Goal: Information Seeking & Learning: Learn about a topic

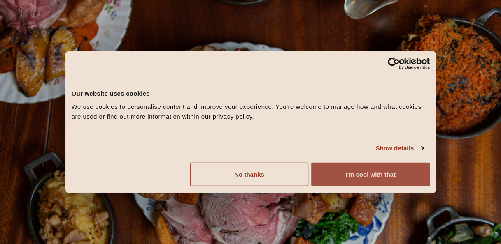
click at [180, 86] on button "I'm cool with that" at bounding box center [370, 175] width 118 height 24
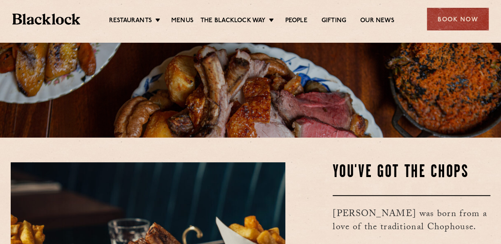
scroll to position [165, 0]
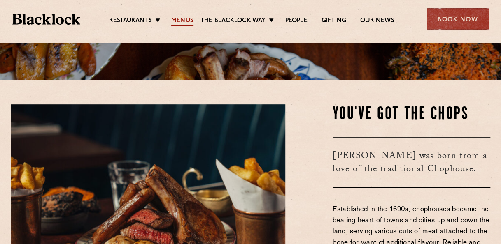
click at [171, 19] on link "Menus" at bounding box center [182, 21] width 22 height 9
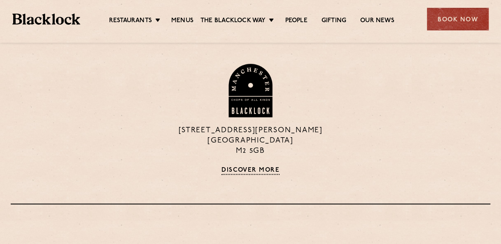
scroll to position [699, 0]
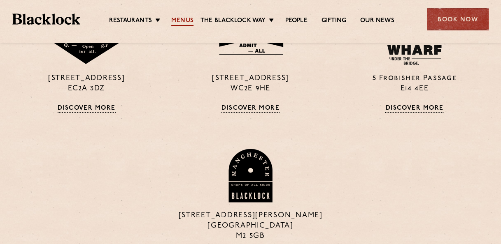
click at [178, 18] on link "Menus" at bounding box center [182, 21] width 22 height 9
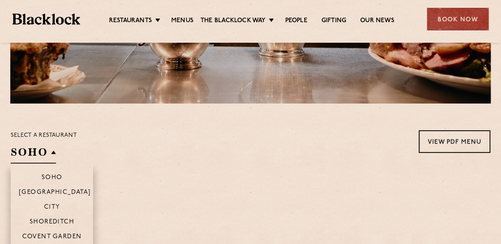
scroll to position [206, 0]
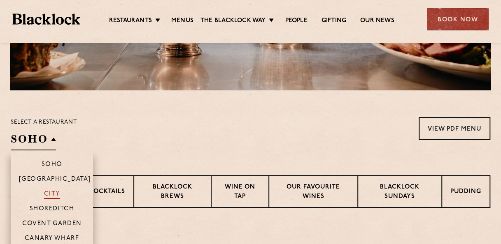
click at [54, 196] on p "City" at bounding box center [52, 195] width 16 height 8
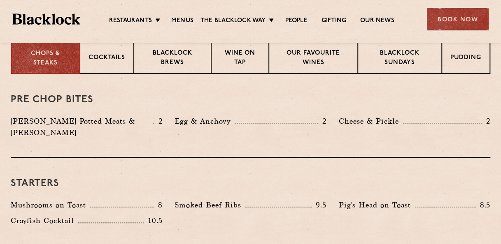
scroll to position [370, 0]
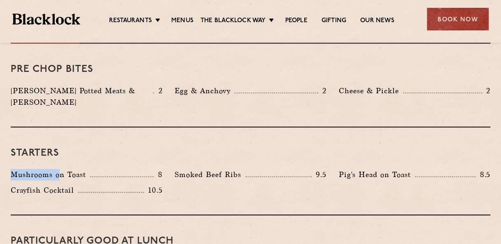
drag, startPoint x: 12, startPoint y: 163, endPoint x: 59, endPoint y: 170, distance: 47.4
click at [59, 170] on div "Mushrooms on Toast 8" at bounding box center [87, 177] width 164 height 16
drag, startPoint x: 59, startPoint y: 170, endPoint x: 156, endPoint y: 180, distance: 96.8
click at [156, 185] on p "10.5" at bounding box center [153, 190] width 18 height 11
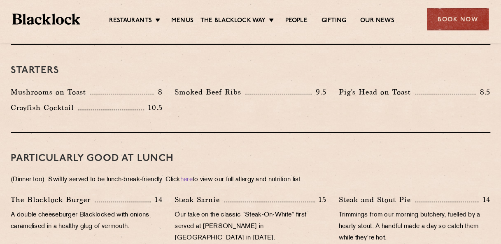
scroll to position [494, 0]
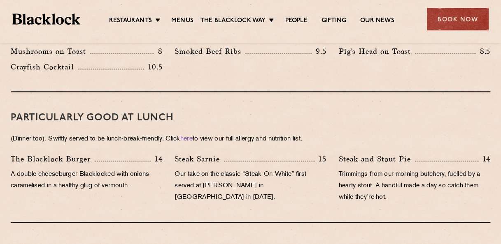
drag, startPoint x: 398, startPoint y: 186, endPoint x: 446, endPoint y: 191, distance: 48.0
click at [446, 191] on p "Trimmings from our morning butchery, fuelled by a hearty stout. A handful made …" at bounding box center [414, 186] width 151 height 35
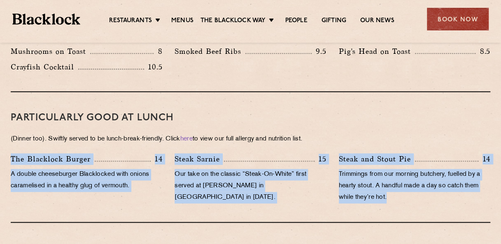
drag, startPoint x: 12, startPoint y: 147, endPoint x: 434, endPoint y: 192, distance: 424.5
click at [434, 192] on div "The Blacklock Burger 14 A double cheeseburger Blacklocked with onions caramelis…" at bounding box center [251, 180] width 492 height 54
click at [434, 192] on div "Steak and Stout Pie 14 Trimmings from our morning butchery, fuelled by a hearty…" at bounding box center [414, 180] width 164 height 54
click at [395, 190] on p "Trimmings from our morning butchery, fuelled by a hearty stout. A handful made …" at bounding box center [414, 186] width 151 height 35
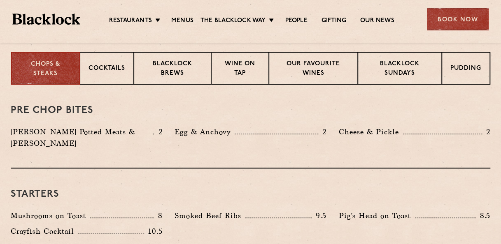
scroll to position [247, 0]
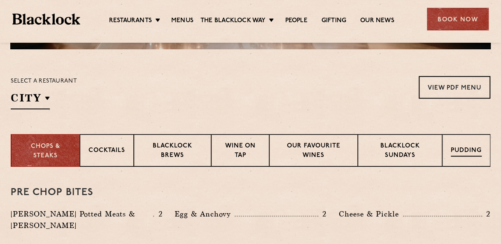
click at [465, 154] on p "Pudding" at bounding box center [465, 151] width 31 height 10
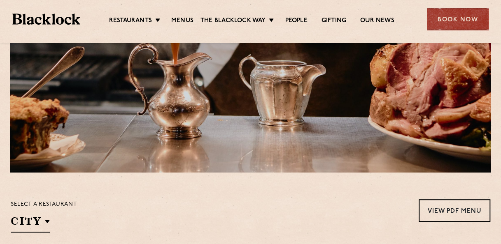
scroll to position [0, 0]
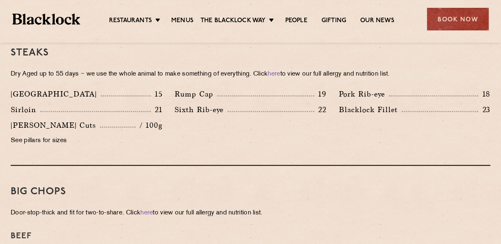
scroll to position [699, 0]
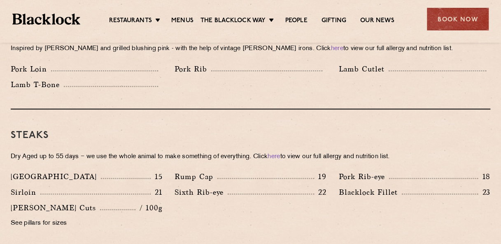
drag, startPoint x: 215, startPoint y: 168, endPoint x: 202, endPoint y: 197, distance: 31.3
click at [202, 197] on div "Denver 15 Rump Cap 19 Pork Rib-eye 18 Sirloin 21 Sixth Rib-eye 22 [PERSON_NAME]…" at bounding box center [251, 202] width 492 height 63
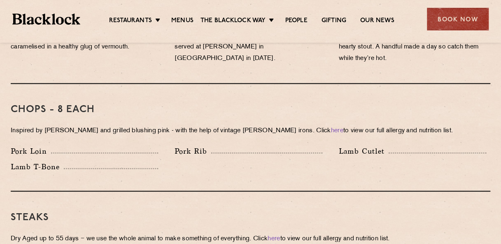
click at [338, 15] on ul "Restaurants [GEOGRAPHIC_DATA] [GEOGRAPHIC_DATA] [GEOGRAPHIC_DATA] [GEOGRAPHIC_D…" at bounding box center [251, 19] width 342 height 13
click at [337, 20] on link "Gifting" at bounding box center [333, 21] width 25 height 9
